Goal: Information Seeking & Learning: Learn about a topic

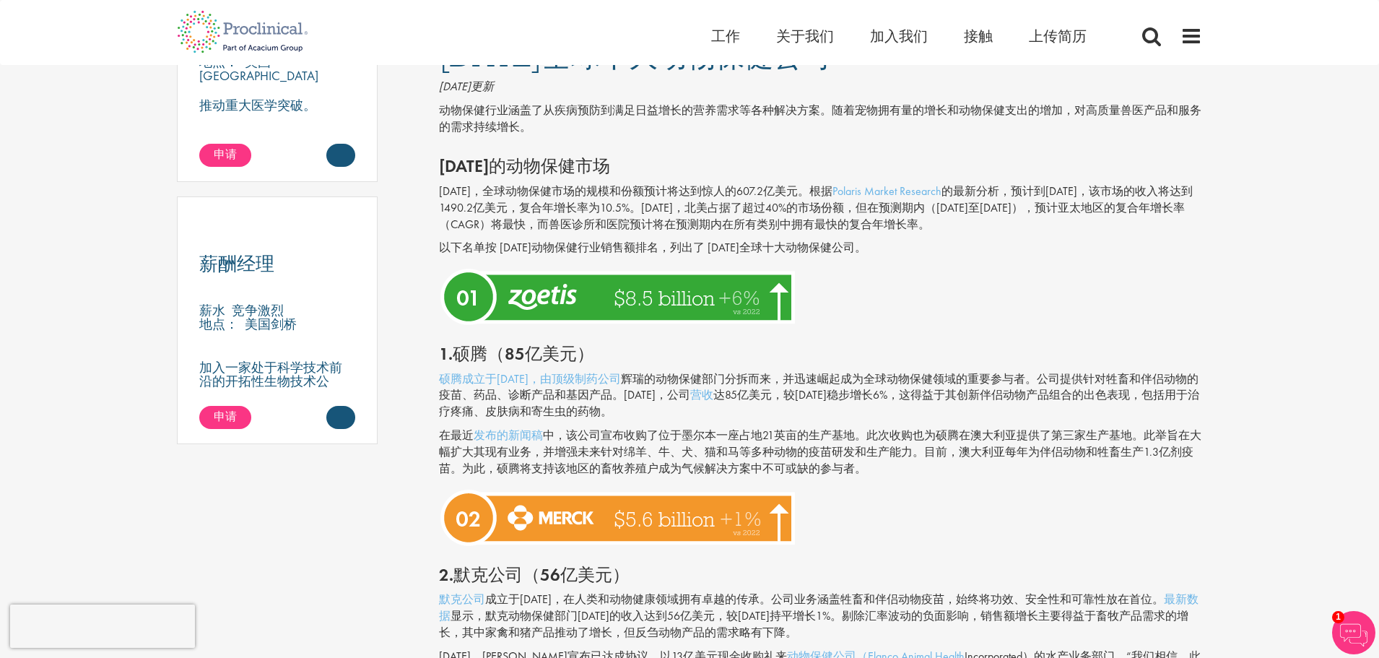
scroll to position [938, 0]
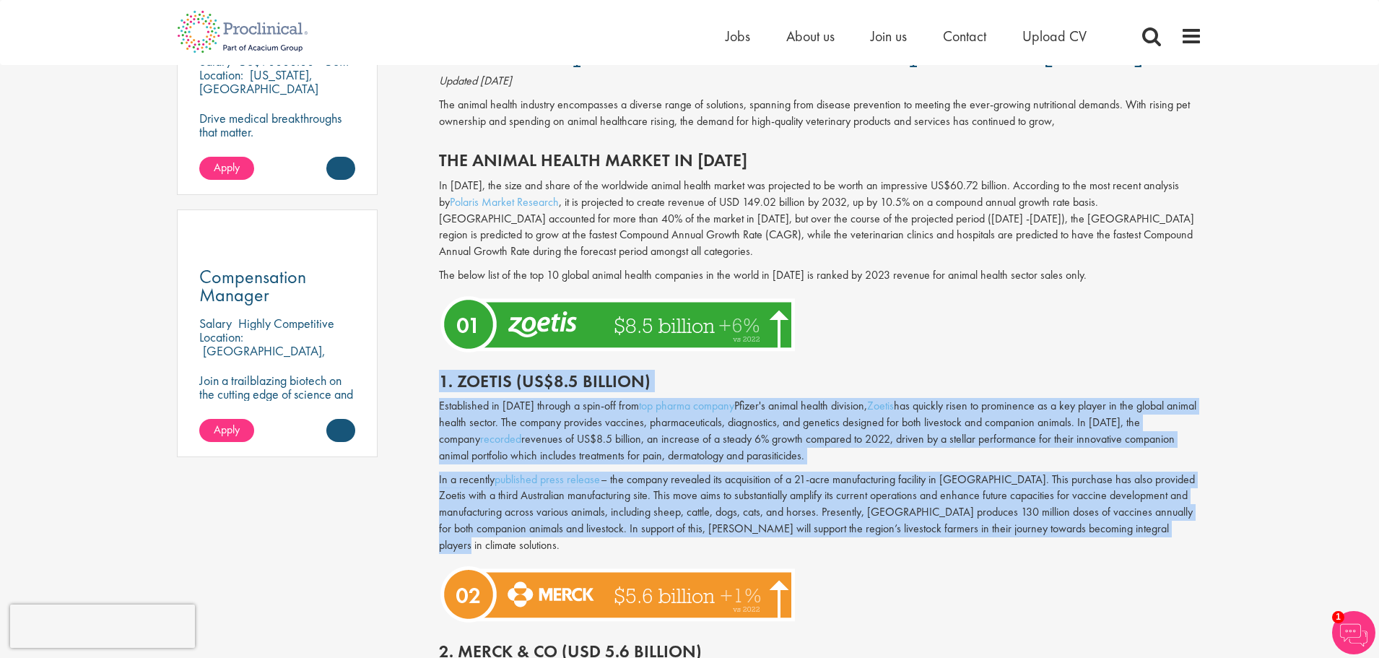
drag, startPoint x: 438, startPoint y: 381, endPoint x: 1164, endPoint y: 536, distance: 741.7
copy div "0. Loremi (DO$9.3 sitamet) Consectetur ad 2829 elitsed d eius-tem inci utl etdo…"
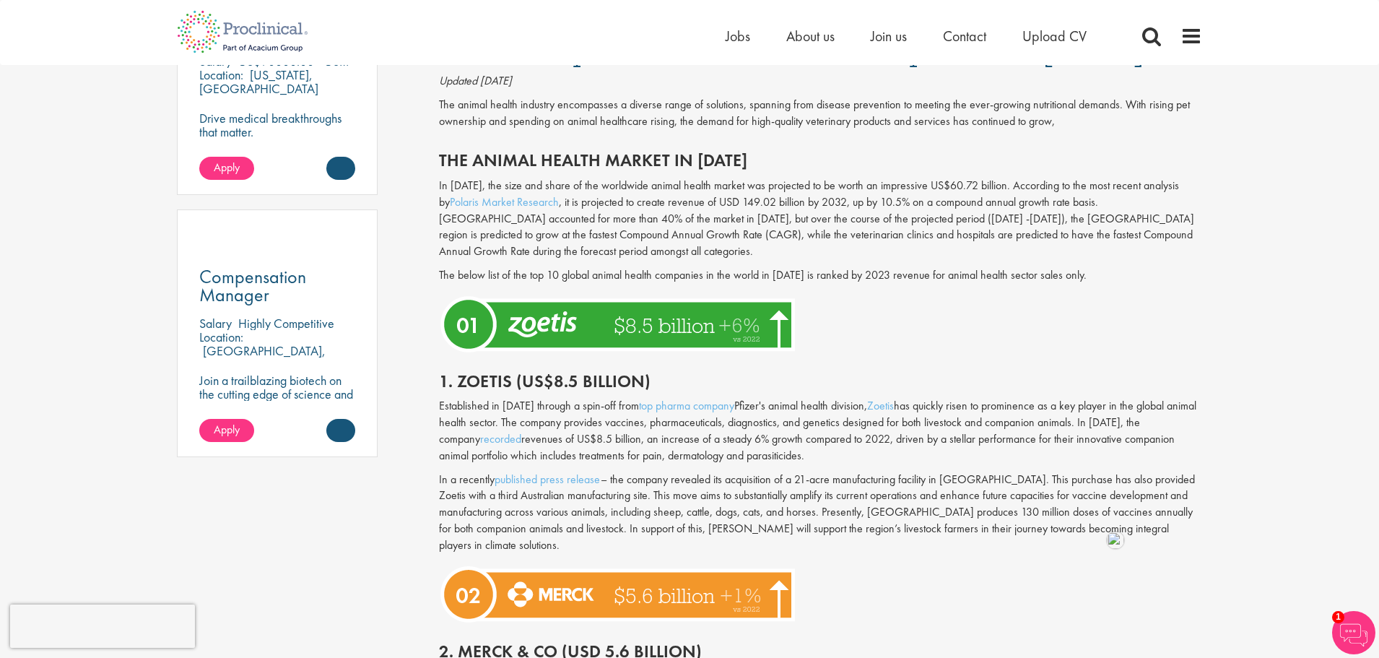
drag, startPoint x: 909, startPoint y: 362, endPoint x: 1214, endPoint y: 112, distance: 394.5
click at [1146, 294] on div at bounding box center [820, 324] width 785 height 66
drag, startPoint x: 1107, startPoint y: 330, endPoint x: 1223, endPoint y: 30, distance: 321.3
click at [1122, 322] on div at bounding box center [820, 324] width 785 height 66
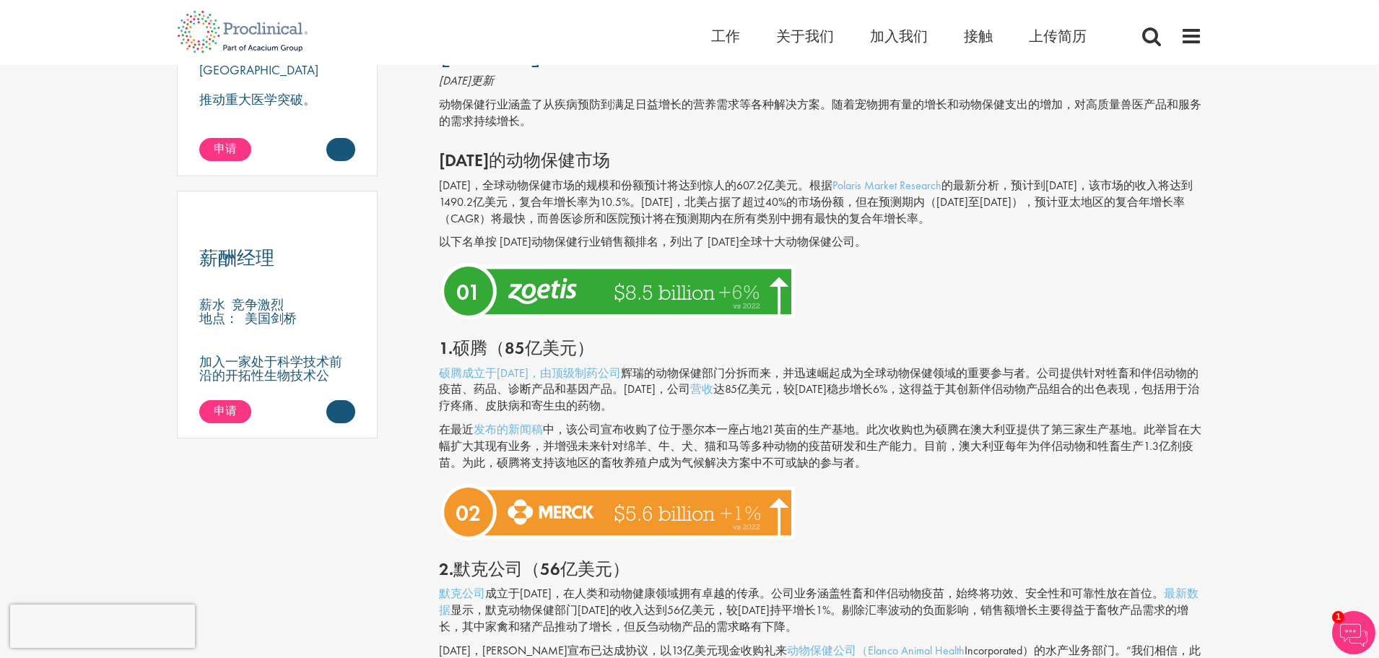
click at [908, 344] on h2 "1.硕腾（85亿美元）" at bounding box center [821, 348] width 764 height 19
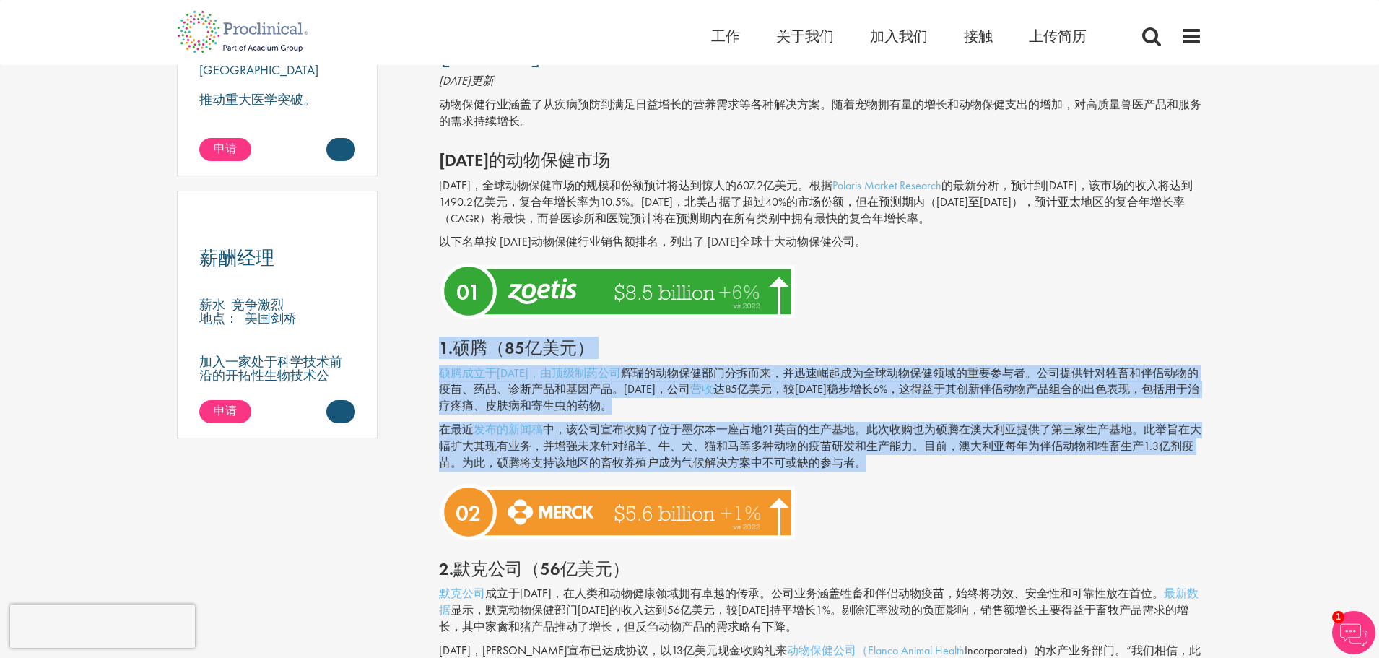
copy div "1.硕腾（85亿美元） 硕腾成立于[DATE]，由 顶级制药公司 辉瑞的动物保健部门 分拆而来， 并迅速崛起成为全球动物保健领域的重要参与者。公司提供针对牲畜…"
drag, startPoint x: 434, startPoint y: 343, endPoint x: 870, endPoint y: 465, distance: 452.7
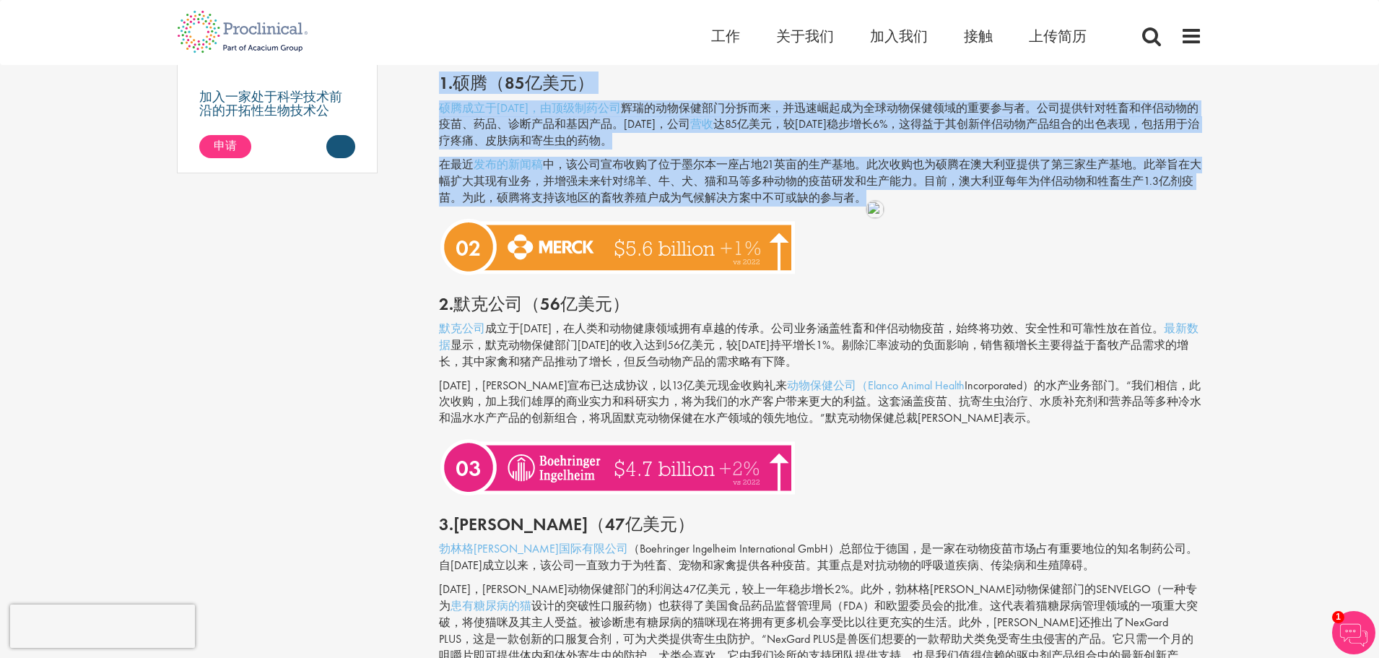
scroll to position [1227, 0]
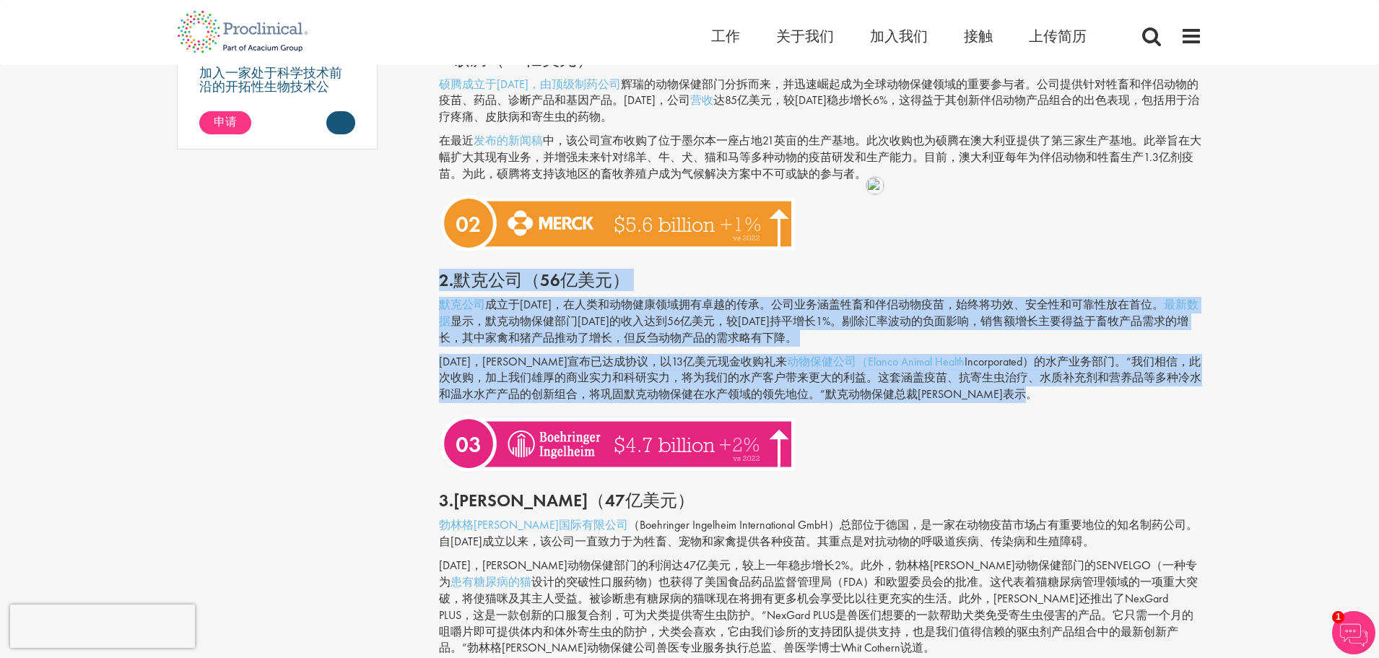
copy div "3.lore（10ips） dolo sit7392a， consecteturadipis。elitseddoeiusmo，tempo、incididunt…"
drag, startPoint x: 430, startPoint y: 279, endPoint x: 1004, endPoint y: 408, distance: 588.2
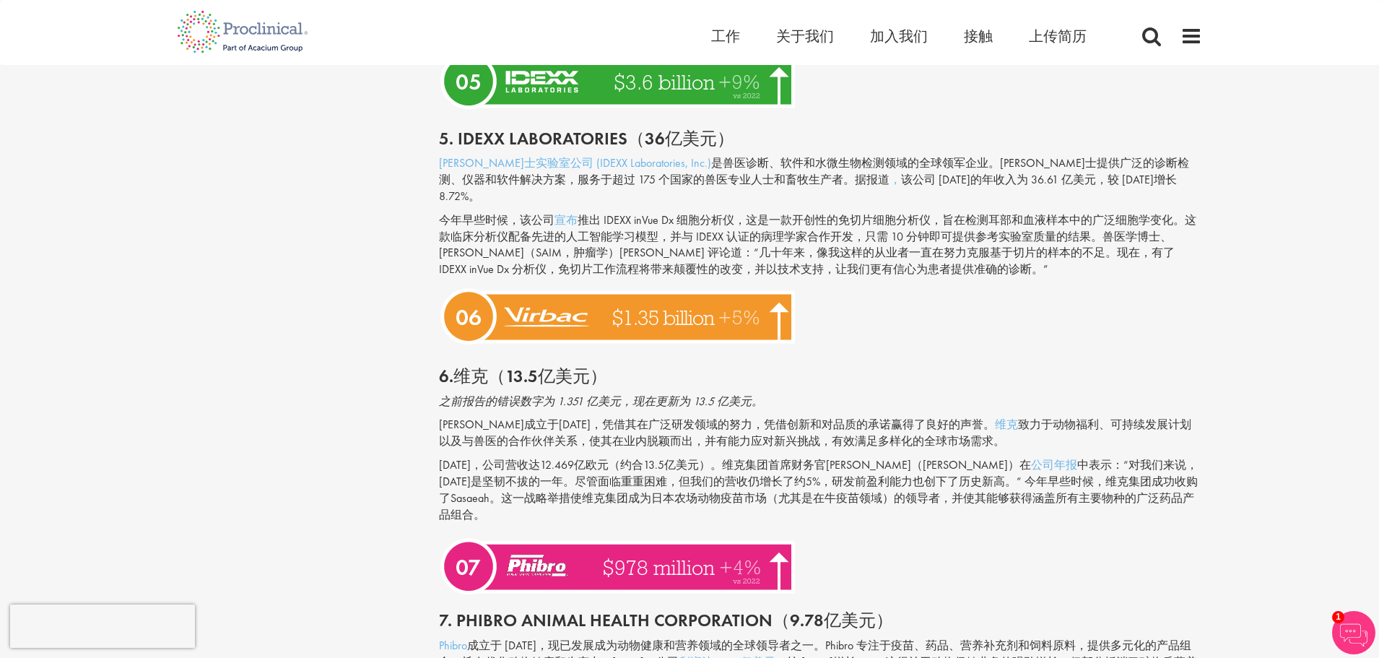
scroll to position [2021, 0]
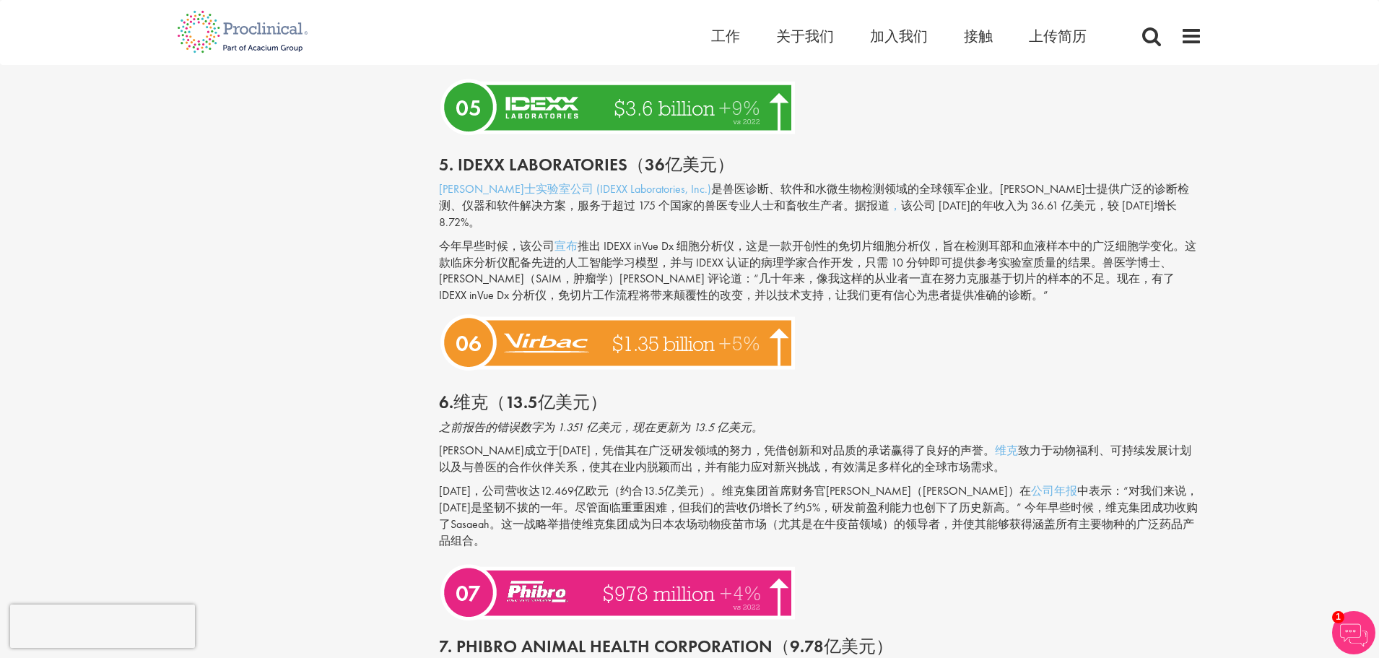
drag, startPoint x: 367, startPoint y: 577, endPoint x: 368, endPoint y: 485, distance: 92.4
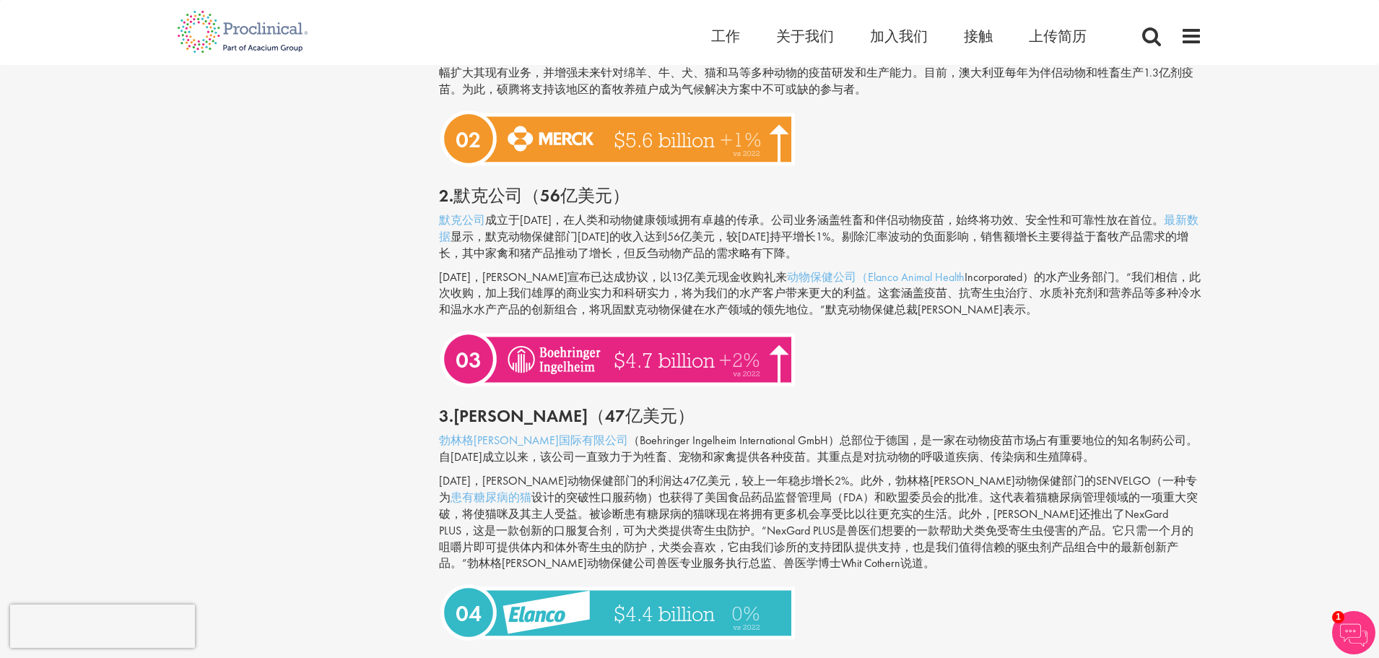
scroll to position [1299, 0]
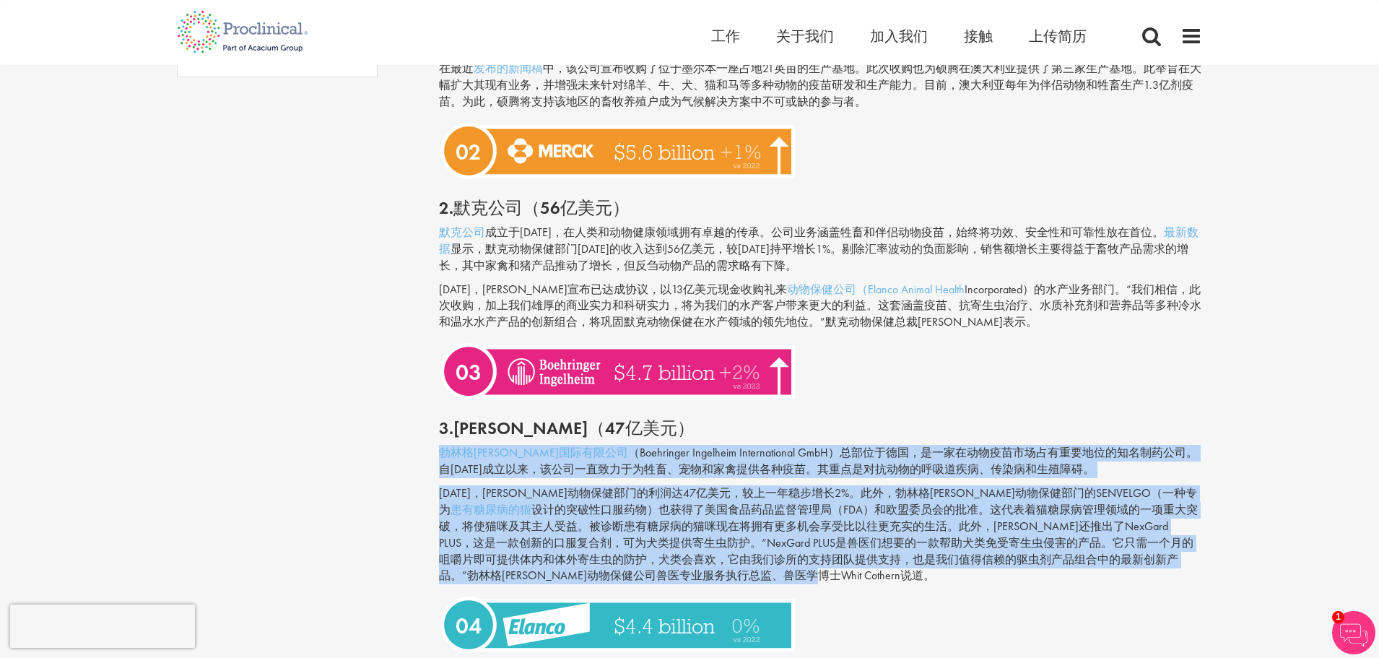
drag, startPoint x: 422, startPoint y: 454, endPoint x: 762, endPoint y: 579, distance: 361.5
click at [762, 579] on div "内容类型 测验 博客 指南 视频 信息图表 案例研究 新闻稿 标签 职业建议 承包/自由职业 数字健康" at bounding box center [689, 625] width 1047 height 3505
copy div "loremipsumdo （Sitametcon Adipiscin Elitseddoeius TemP）incidi，utlaboreetdolorema…"
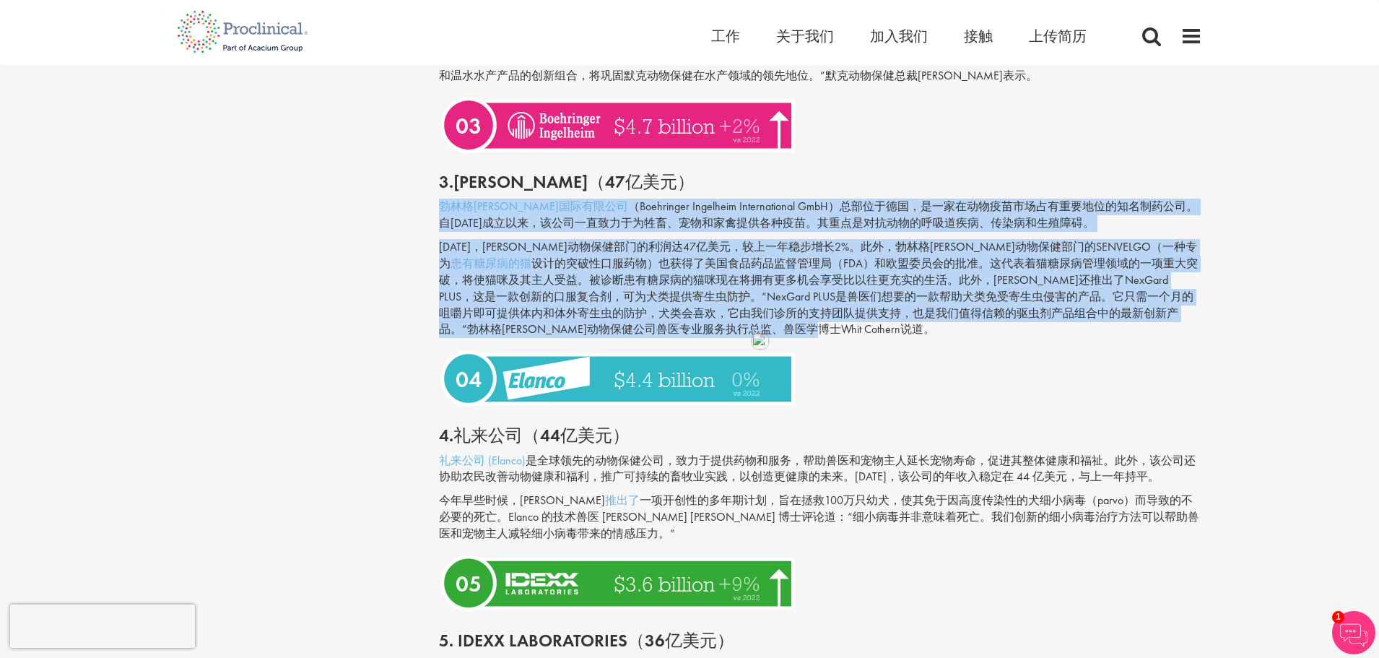
scroll to position [1588, 0]
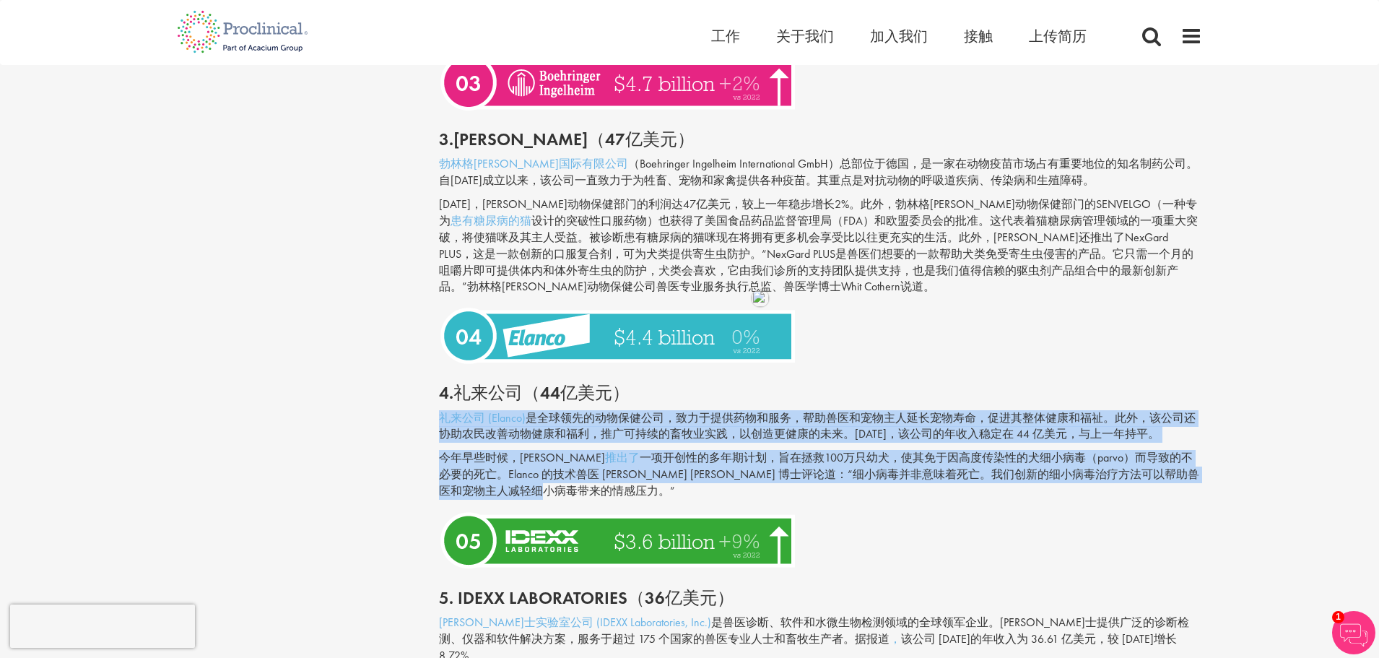
copy div "礼来公司 (Elanco) 是全球领先的动物保健公司，致力于提供药物和服务，帮助兽医和宠物主人延长宠物寿命，促进其整体健康和福祉。此外，该公司还协助农民改善动…"
drag, startPoint x: 539, startPoint y: 493, endPoint x: 437, endPoint y: 420, distance: 125.8
click at [437, 420] on div "[DATE]全球十大动物保健公司 我们的顾问负责管理该角色 作者： [PERSON_NAME]·[PERSON_NAME] 发布日期： [DATE] 分享这篇…" at bounding box center [820, 337] width 785 height 3491
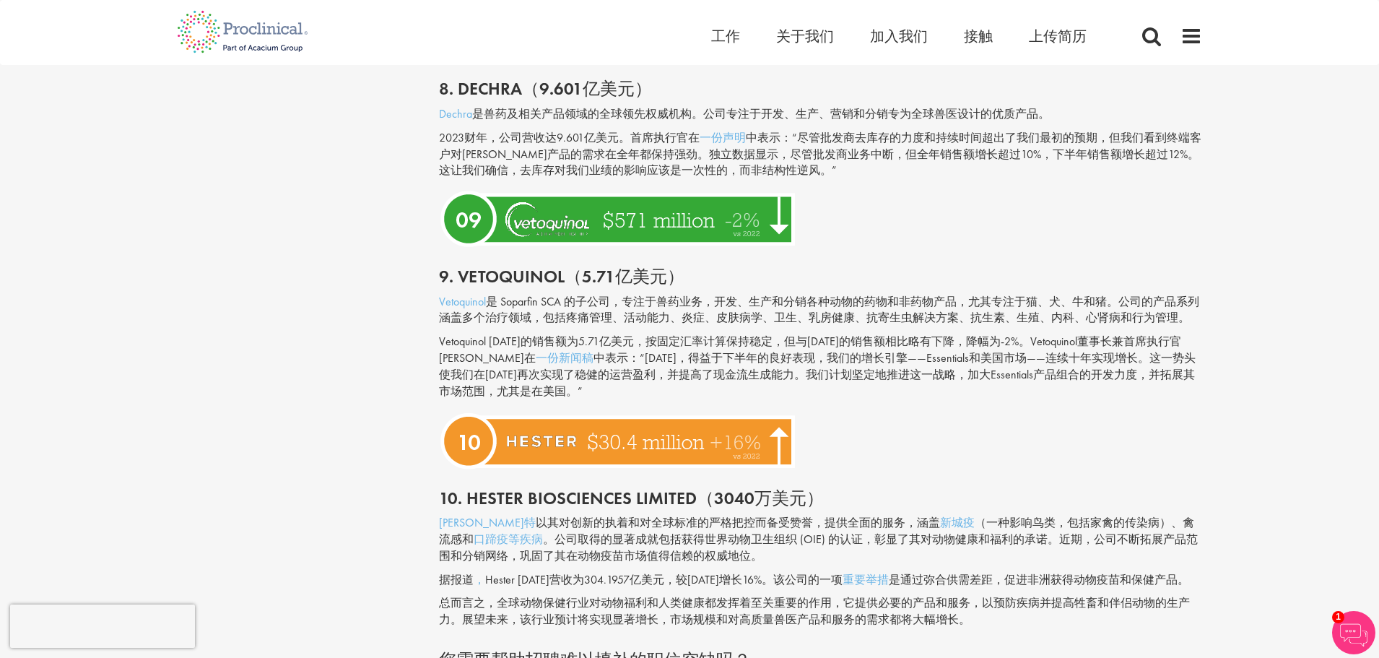
scroll to position [2815, 0]
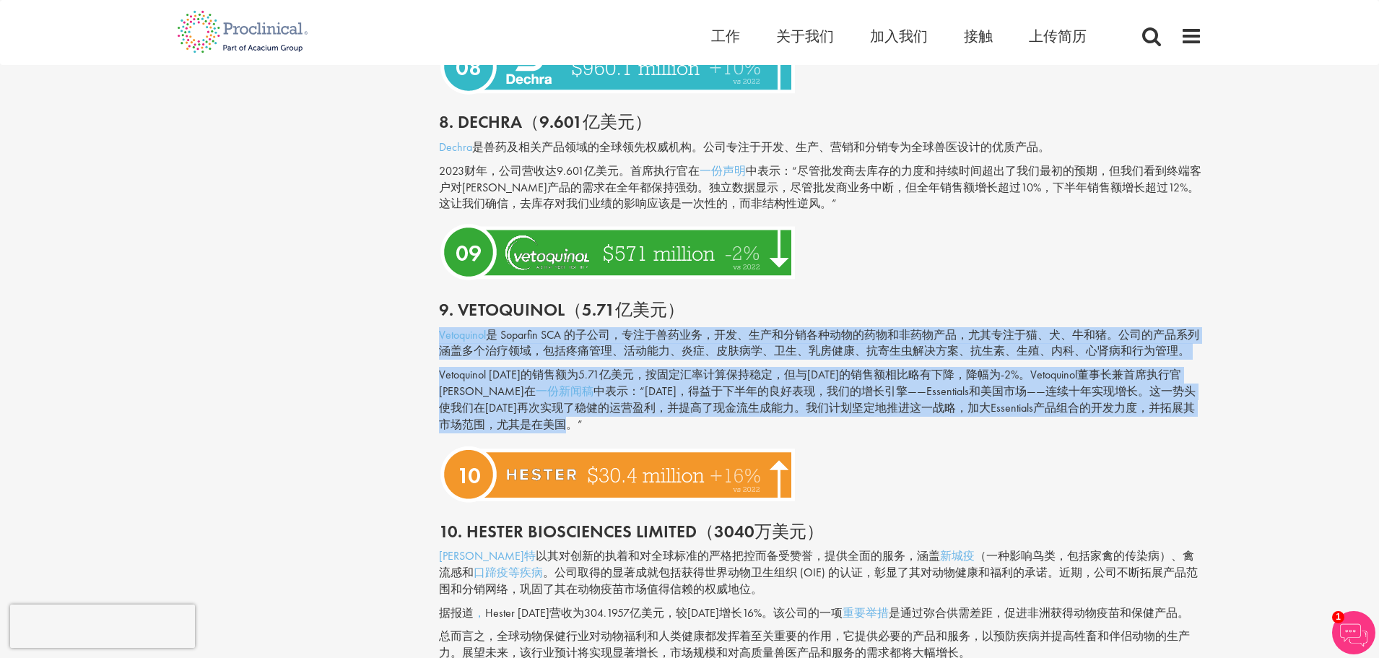
copy div "Vetoquinol 是 Soparfin SCA 的子公司，专注于兽药业务，开发、生产和分销各种动物的药物和非药物产品，尤其专注于猫、犬、牛和猪。公司的产品…"
drag, startPoint x: 577, startPoint y: 407, endPoint x: 437, endPoint y: 318, distance: 166.8
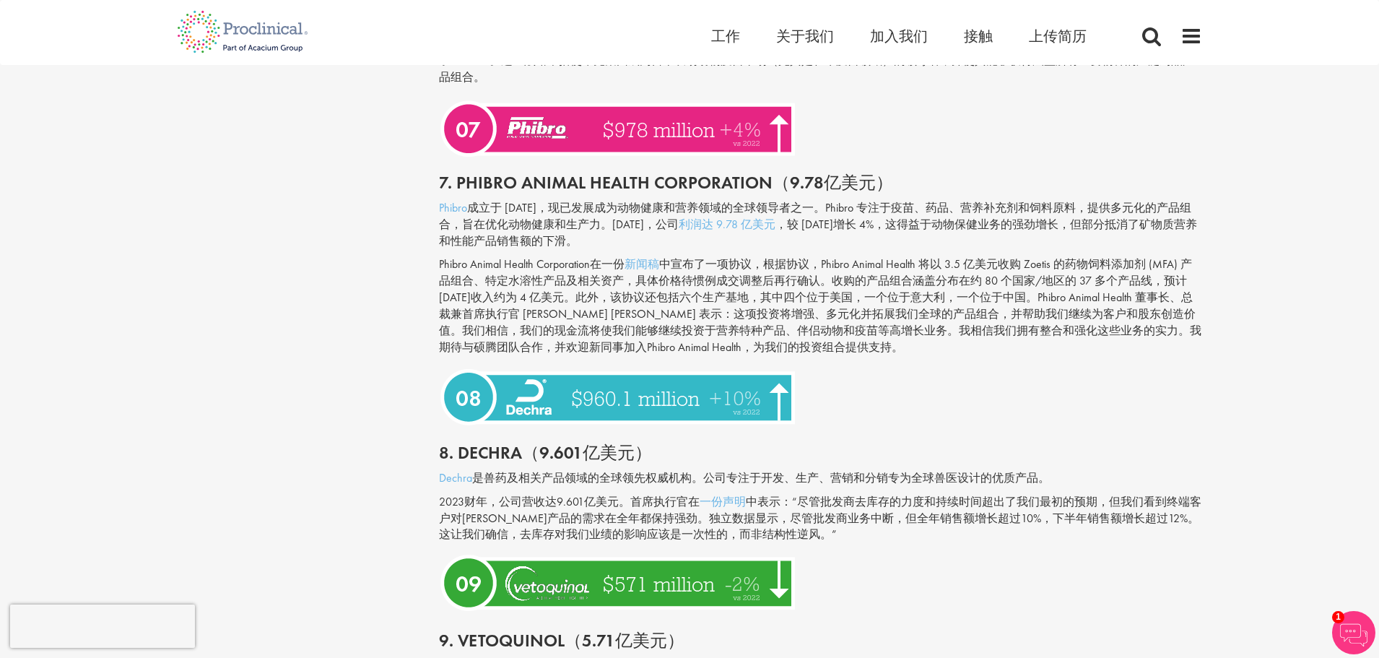
scroll to position [2454, 0]
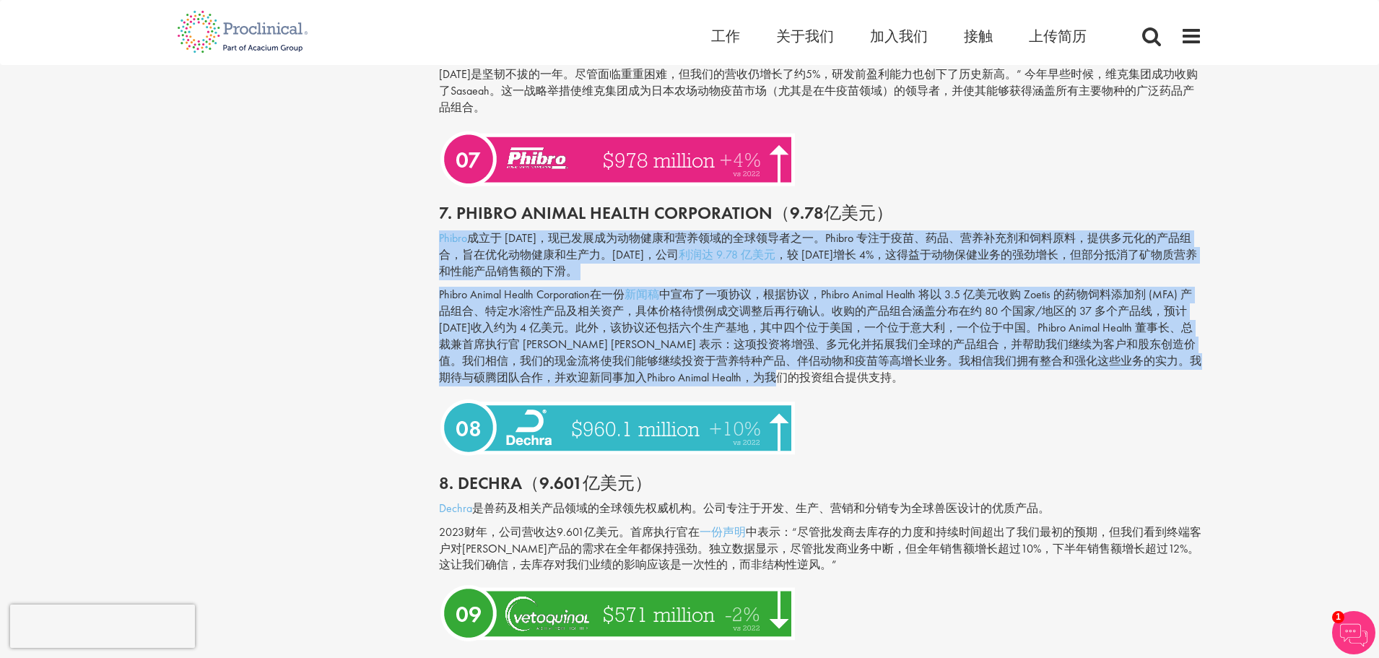
drag, startPoint x: 823, startPoint y: 362, endPoint x: 434, endPoint y: 228, distance: 411.3
copy div "Loremi dol 3018 s， ametconsecteturadipisci。Elitse doeiu、te、incididunt，utlaboree…"
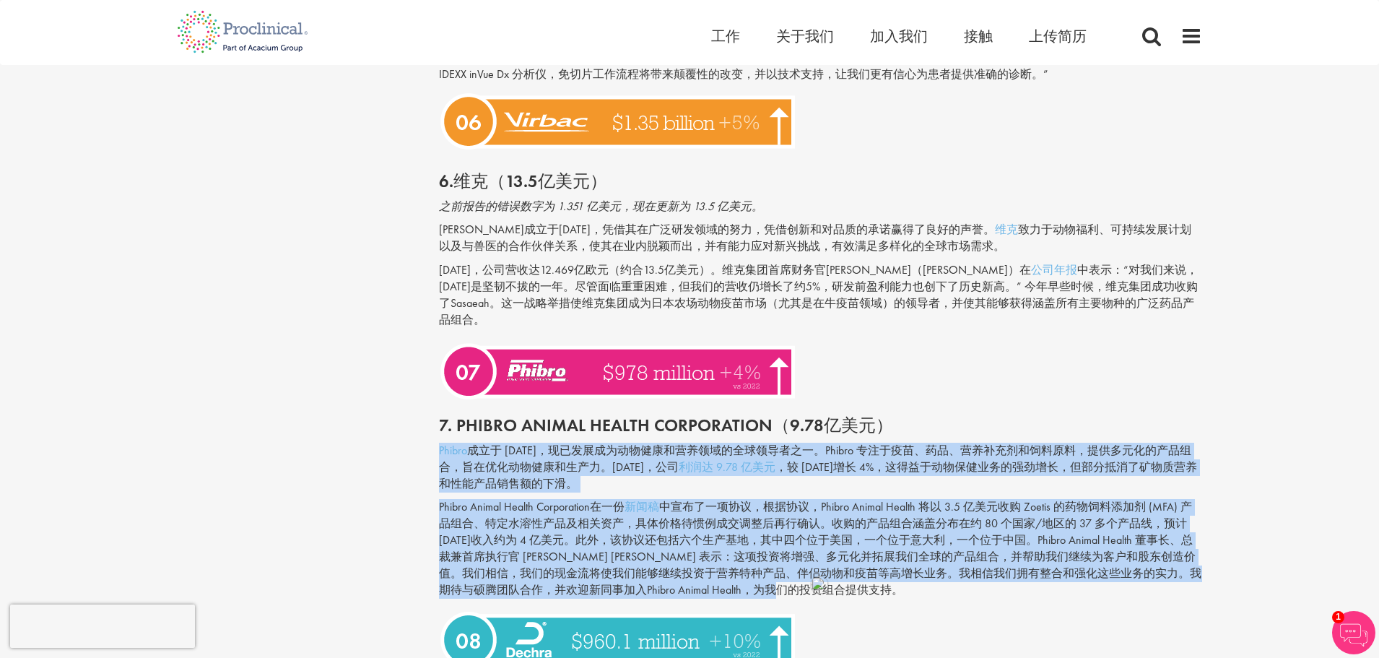
scroll to position [2238, 0]
